Goal: Task Accomplishment & Management: Use online tool/utility

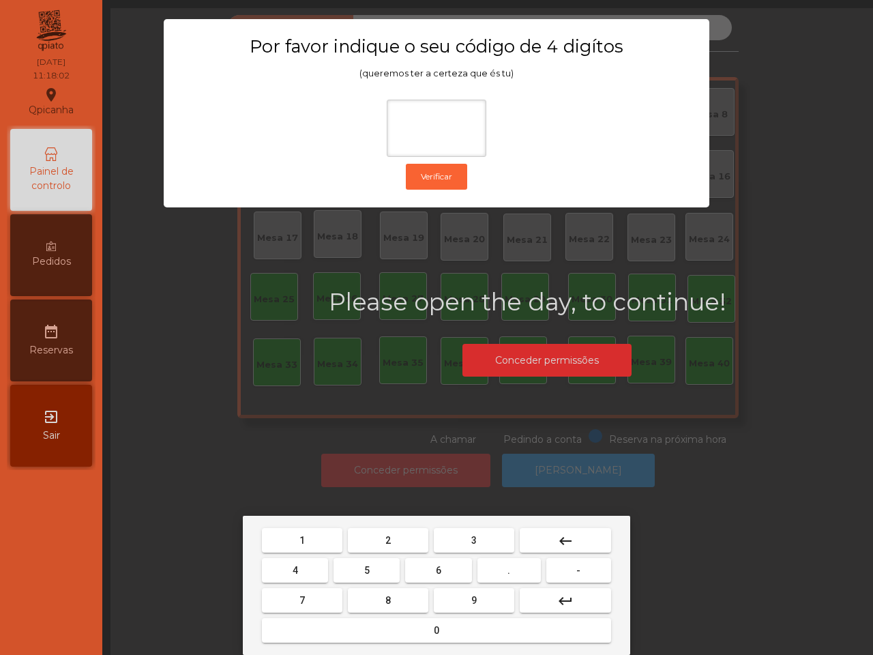
click at [318, 543] on button "1" at bounding box center [302, 540] width 80 height 25
drag, startPoint x: 452, startPoint y: 599, endPoint x: 394, endPoint y: 585, distance: 59.5
click at [443, 597] on button "9" at bounding box center [474, 600] width 80 height 25
click at [303, 567] on button "4" at bounding box center [295, 570] width 66 height 25
click at [377, 625] on button "0" at bounding box center [436, 630] width 349 height 25
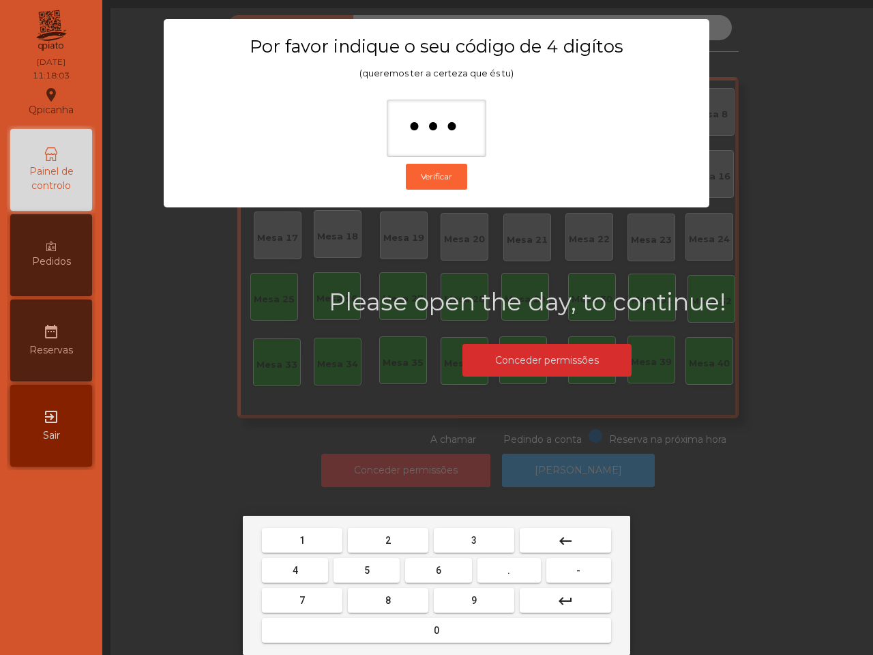
type input "****"
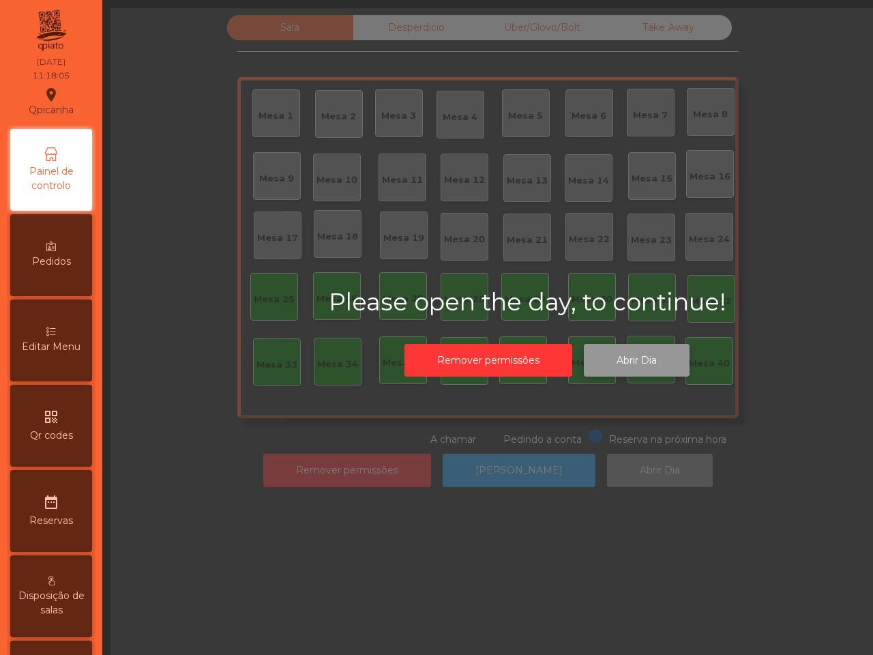
drag, startPoint x: 619, startPoint y: 356, endPoint x: 625, endPoint y: 359, distance: 7.0
click at [625, 359] on button "Abrir Dia" at bounding box center [637, 360] width 106 height 33
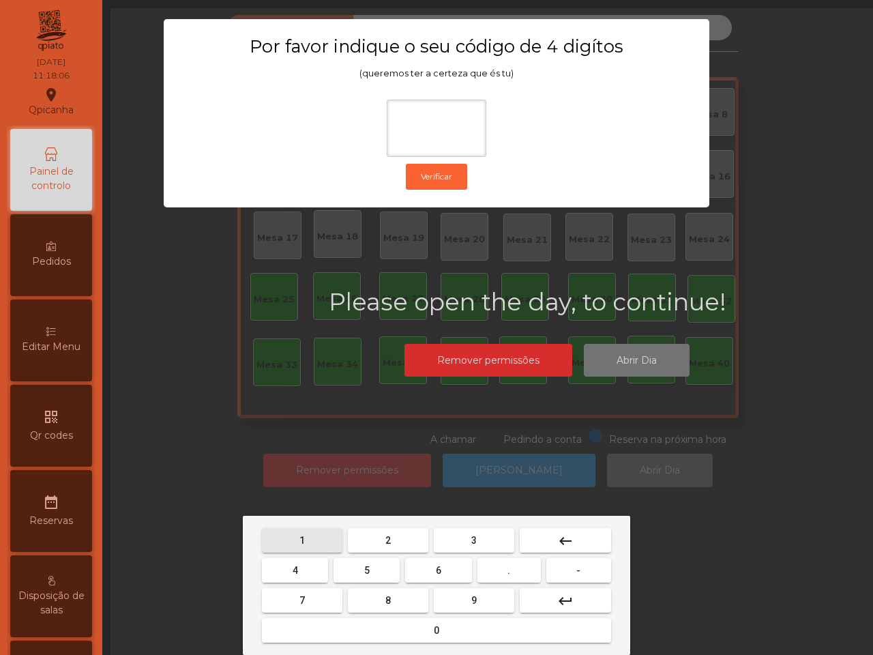
click at [311, 537] on button "1" at bounding box center [302, 540] width 80 height 25
drag, startPoint x: 462, startPoint y: 602, endPoint x: 444, endPoint y: 601, distance: 17.7
click at [458, 602] on button "9" at bounding box center [474, 600] width 80 height 25
click at [301, 574] on button "4" at bounding box center [295, 570] width 66 height 25
click at [370, 629] on button "0" at bounding box center [436, 630] width 349 height 25
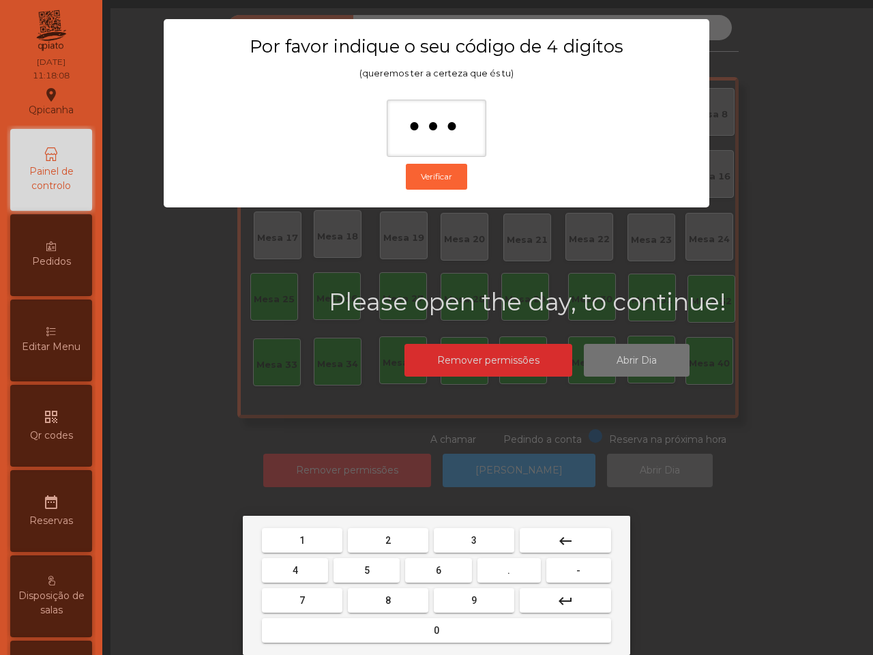
type input "****"
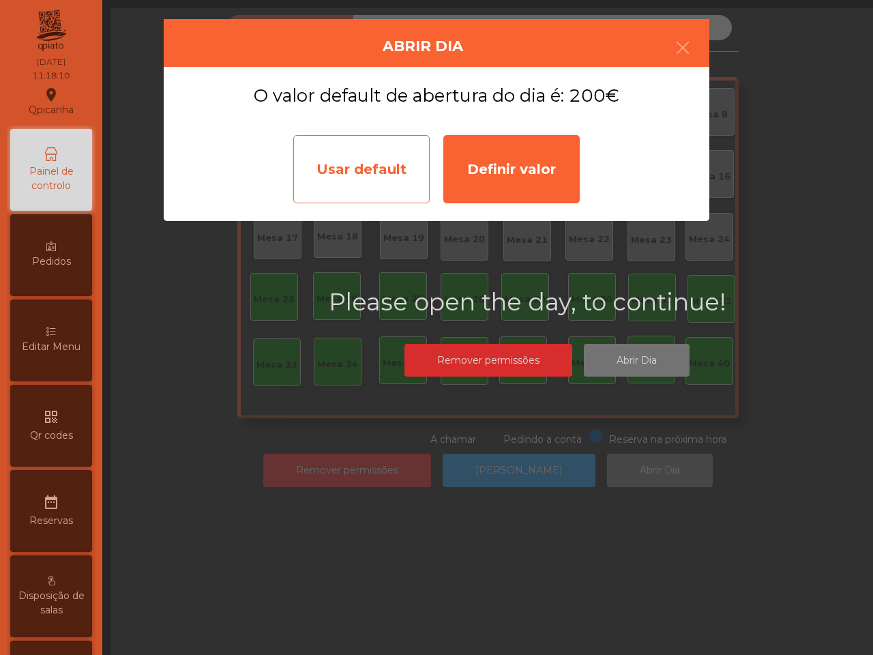
click at [389, 188] on div "Usar default" at bounding box center [361, 169] width 136 height 68
